Goal: Task Accomplishment & Management: Manage account settings

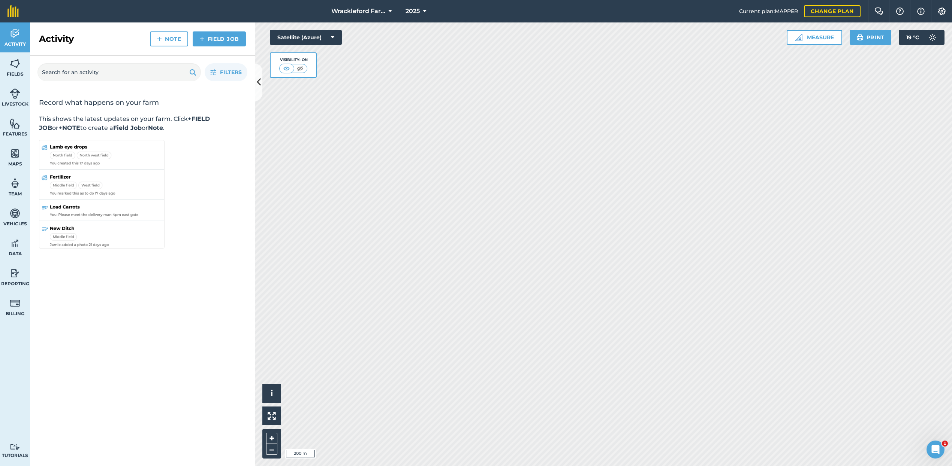
click at [390, 11] on icon at bounding box center [390, 11] width 4 height 9
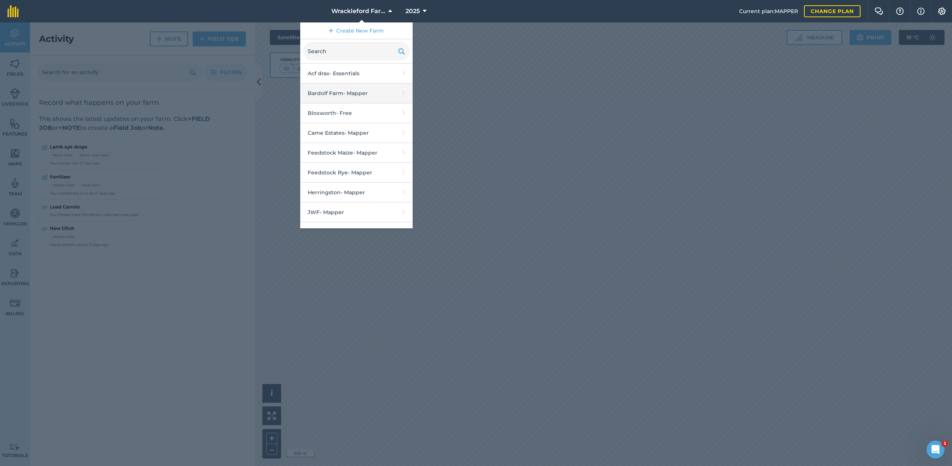
click at [352, 94] on link "Bardolf Farm - Mapper" at bounding box center [356, 94] width 112 height 20
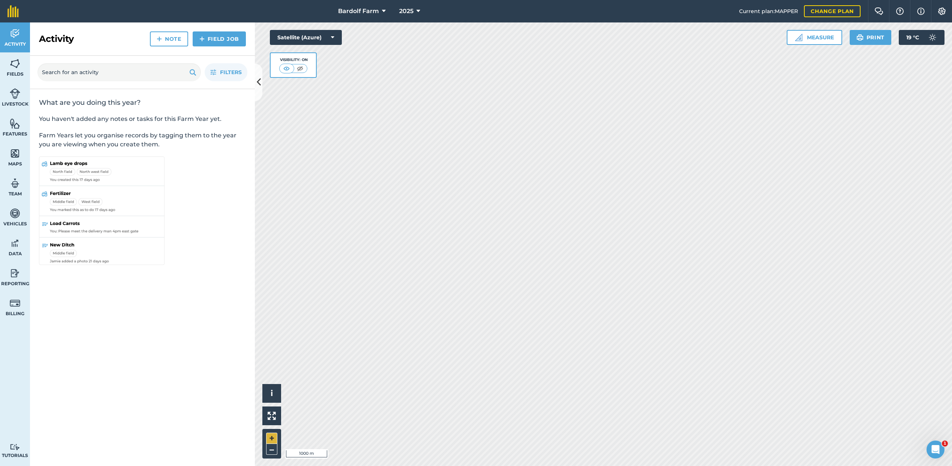
click at [274, 438] on button "+" at bounding box center [271, 438] width 11 height 11
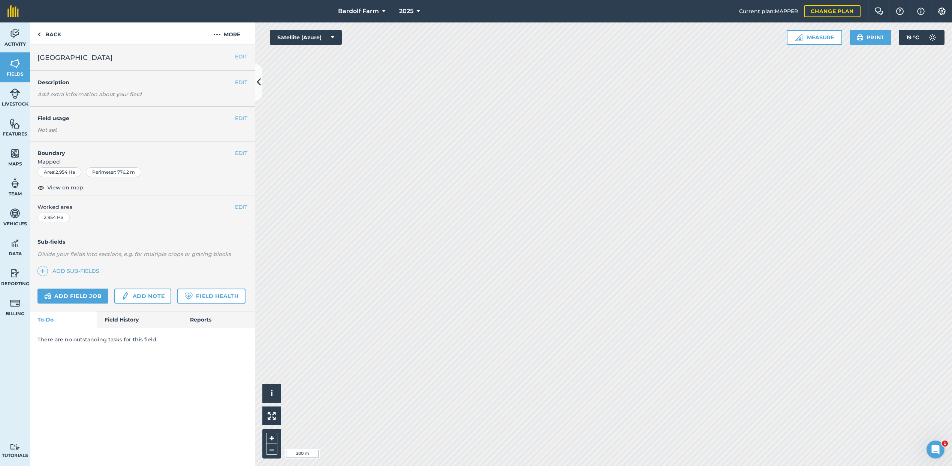
click at [241, 117] on button "EDIT" at bounding box center [241, 118] width 12 height 8
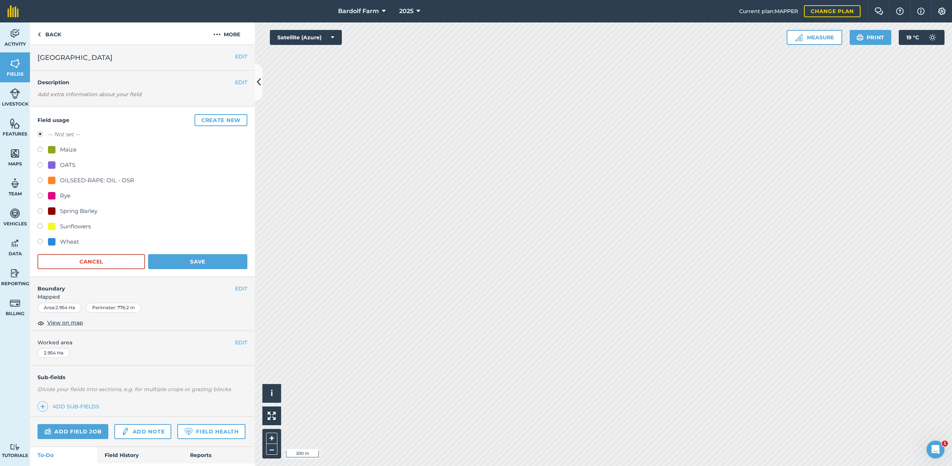
drag, startPoint x: 39, startPoint y: 150, endPoint x: 67, endPoint y: 180, distance: 41.1
click at [39, 150] on label at bounding box center [42, 150] width 10 height 7
radio input "true"
radio input "false"
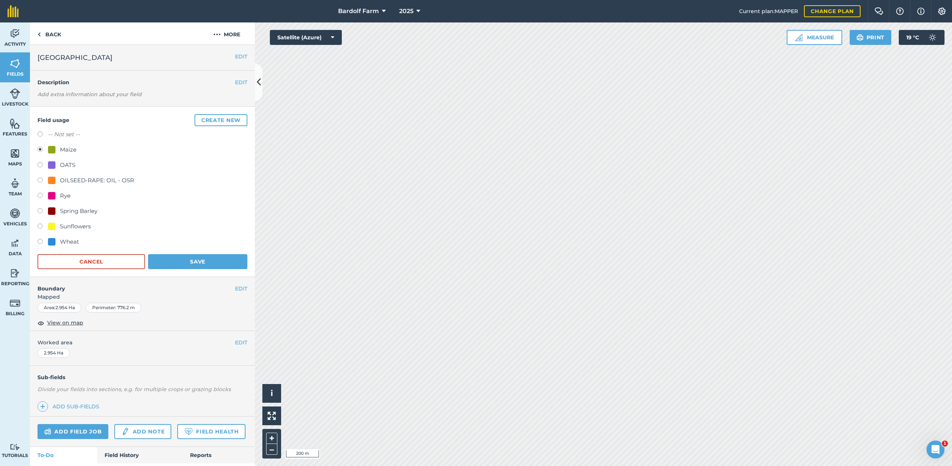
click at [176, 262] on button "Save" at bounding box center [197, 261] width 99 height 15
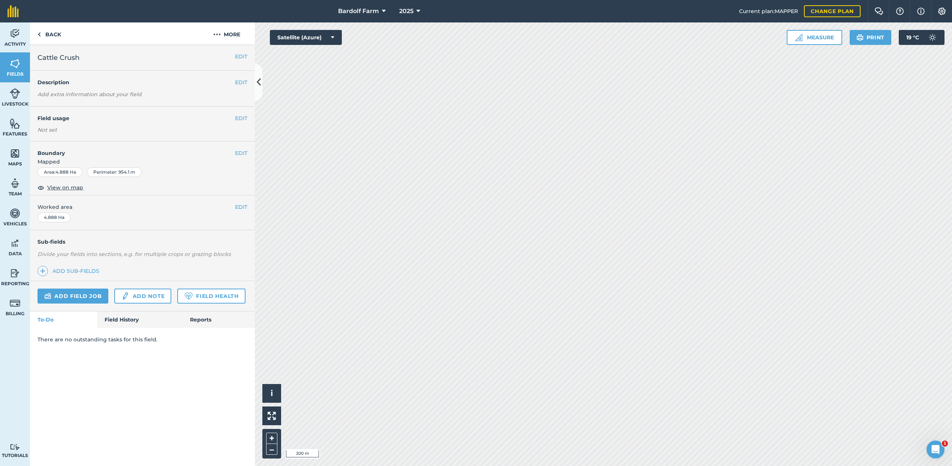
click at [243, 118] on button "EDIT" at bounding box center [241, 118] width 12 height 8
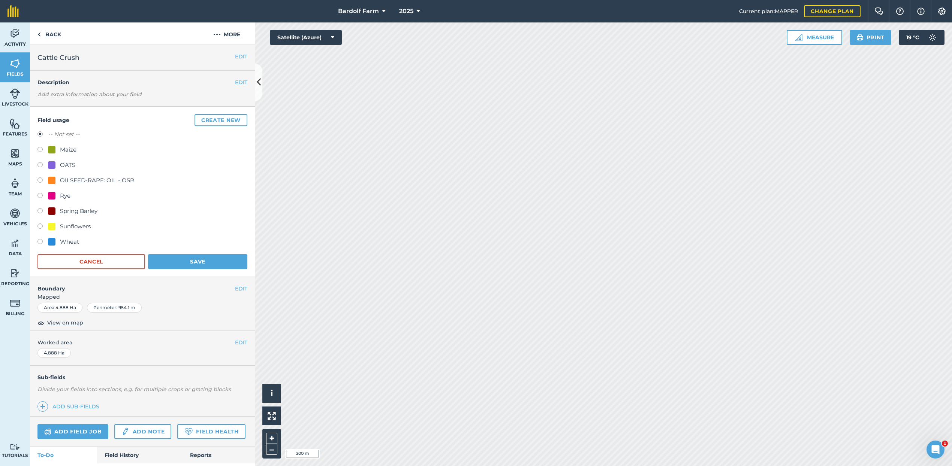
drag, startPoint x: 42, startPoint y: 149, endPoint x: 47, endPoint y: 151, distance: 5.9
click at [42, 149] on label at bounding box center [42, 150] width 10 height 7
radio input "true"
radio input "false"
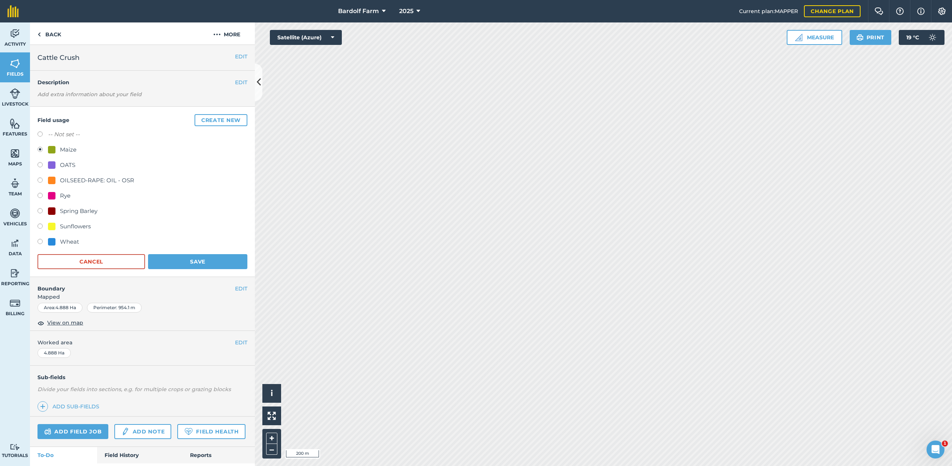
click at [204, 261] on button "Save" at bounding box center [197, 261] width 99 height 15
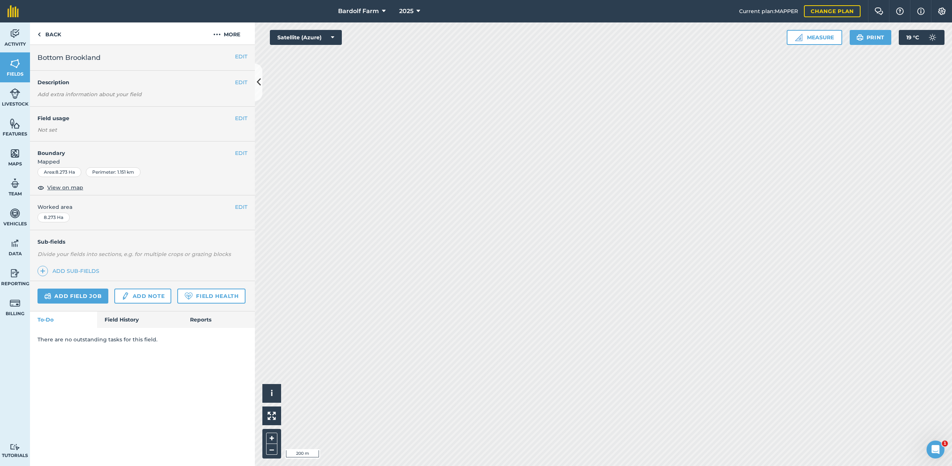
click at [241, 118] on button "EDIT" at bounding box center [241, 118] width 12 height 8
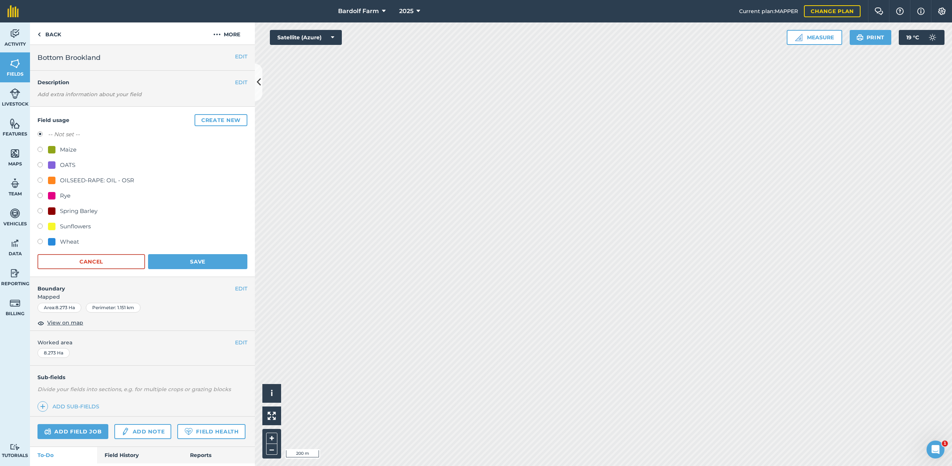
drag, startPoint x: 39, startPoint y: 149, endPoint x: 57, endPoint y: 158, distance: 19.4
click at [40, 149] on label at bounding box center [42, 150] width 10 height 7
radio input "true"
radio input "false"
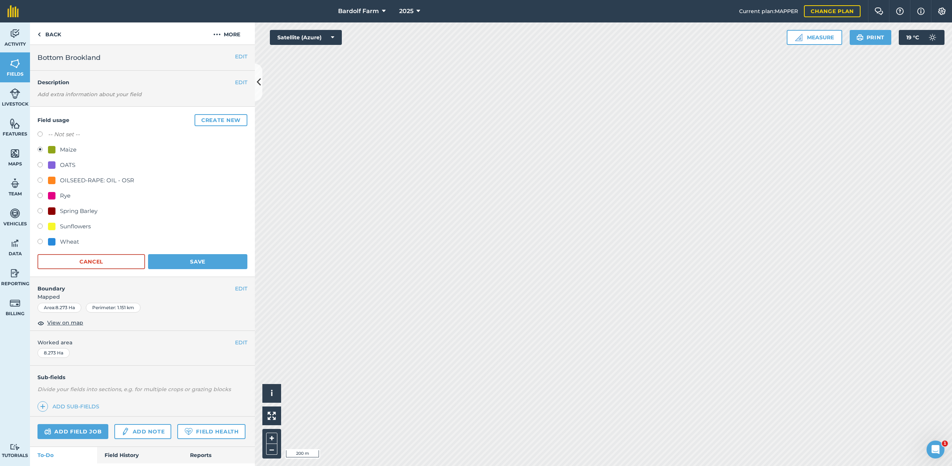
click at [185, 260] on button "Save" at bounding box center [197, 261] width 99 height 15
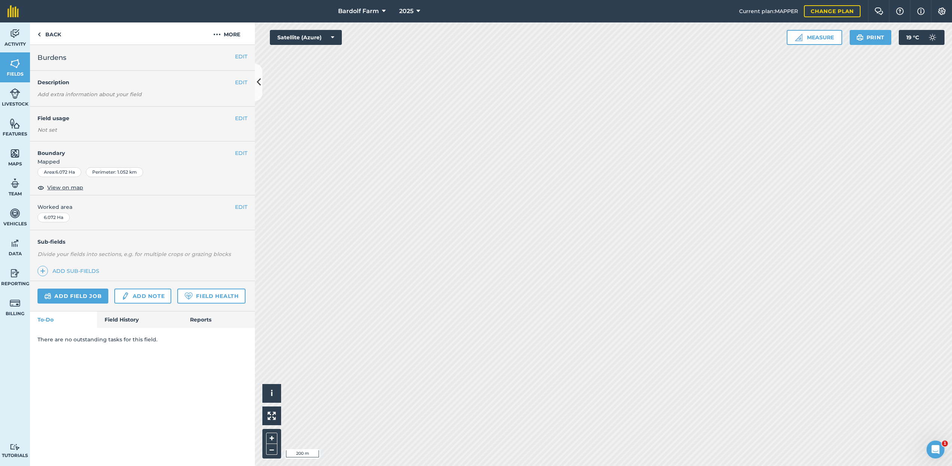
click at [242, 116] on button "EDIT" at bounding box center [241, 118] width 12 height 8
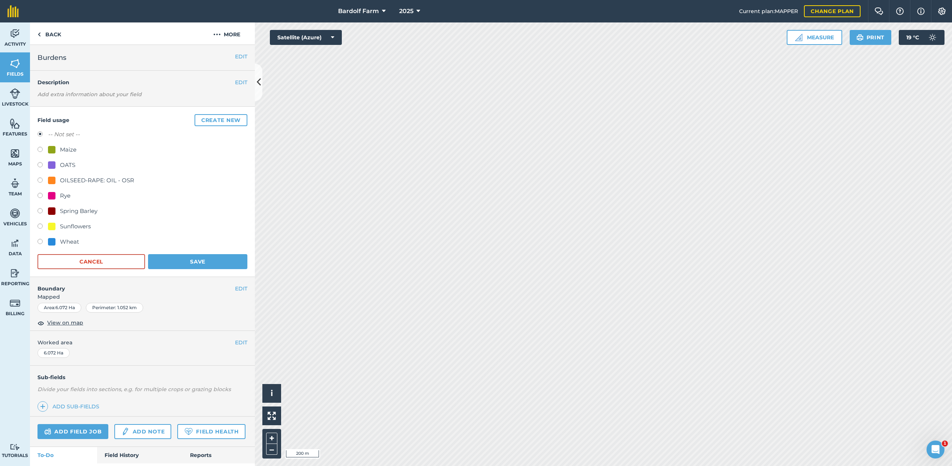
drag, startPoint x: 39, startPoint y: 149, endPoint x: 83, endPoint y: 177, distance: 51.9
click at [40, 149] on label at bounding box center [42, 150] width 10 height 7
radio input "true"
radio input "false"
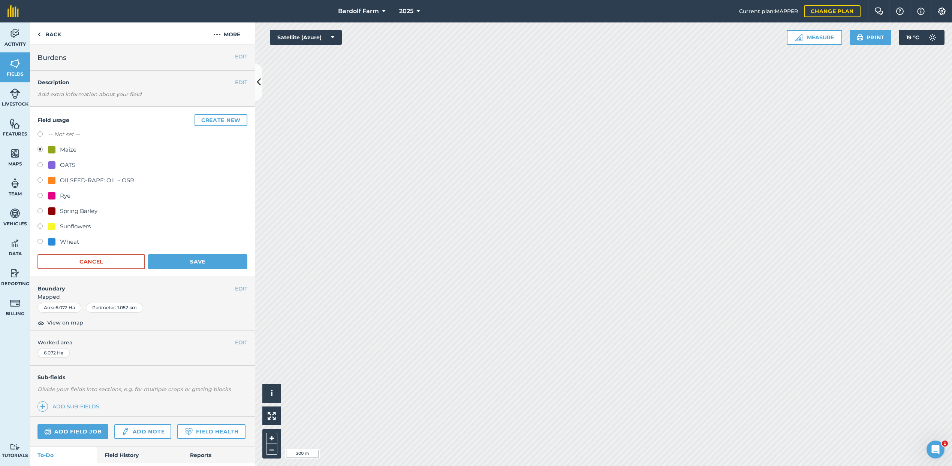
drag, startPoint x: 188, startPoint y: 258, endPoint x: 224, endPoint y: 248, distance: 37.5
click at [189, 258] on button "Save" at bounding box center [197, 261] width 99 height 15
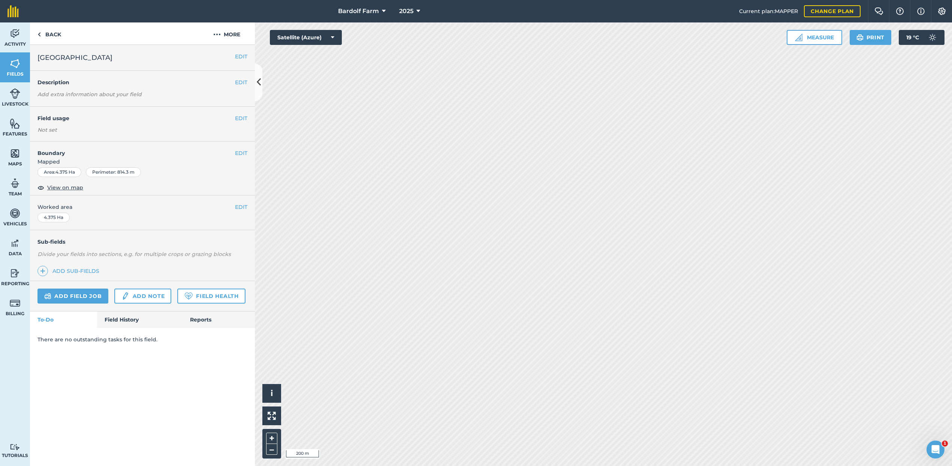
click at [242, 117] on button "EDIT" at bounding box center [241, 118] width 12 height 8
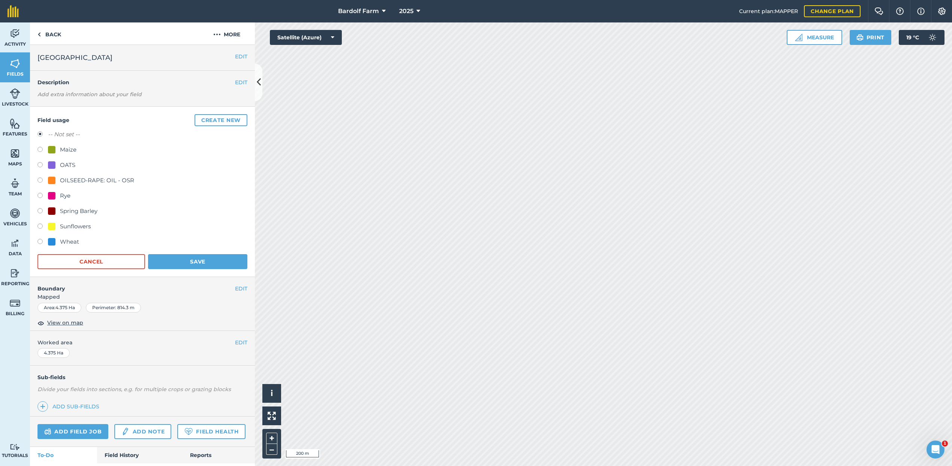
click at [40, 151] on label at bounding box center [42, 150] width 10 height 7
radio input "true"
radio input "false"
click at [216, 262] on button "Save" at bounding box center [197, 261] width 99 height 15
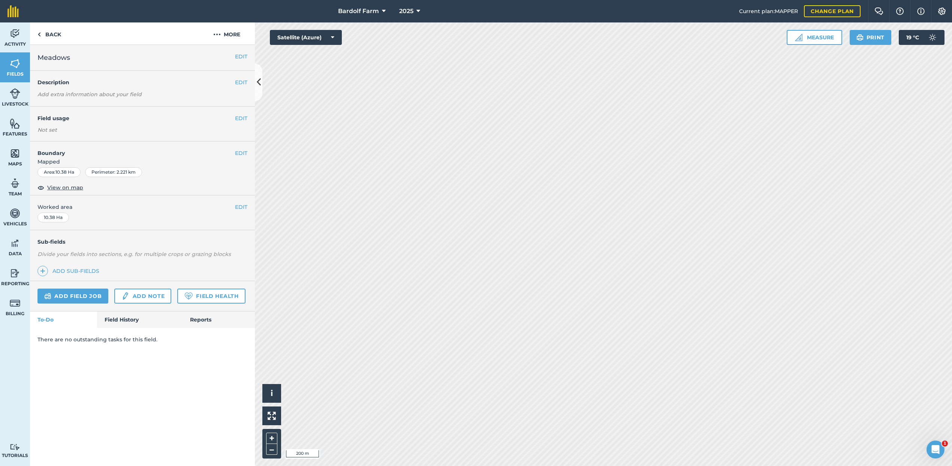
click at [239, 117] on button "EDIT" at bounding box center [241, 118] width 12 height 8
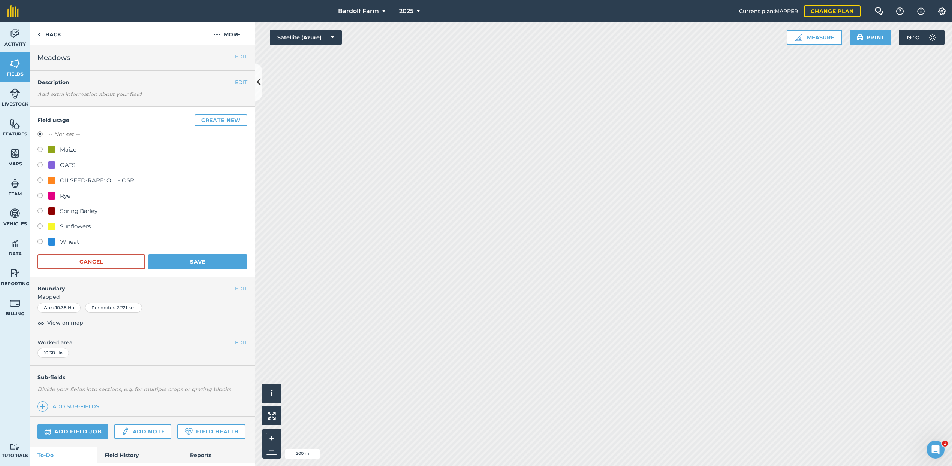
drag, startPoint x: 40, startPoint y: 149, endPoint x: 96, endPoint y: 176, distance: 61.3
click at [42, 149] on label at bounding box center [42, 150] width 10 height 7
radio input "true"
radio input "false"
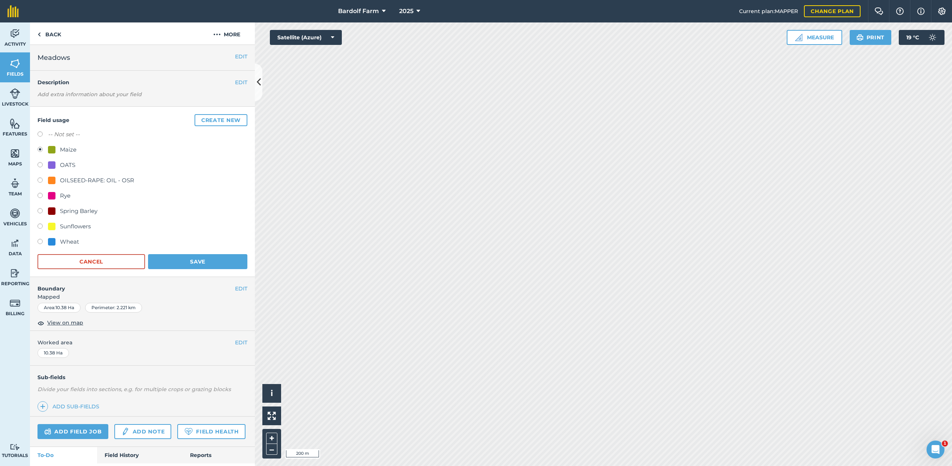
click at [194, 258] on button "Save" at bounding box center [197, 261] width 99 height 15
